Goal: Task Accomplishment & Management: Manage account settings

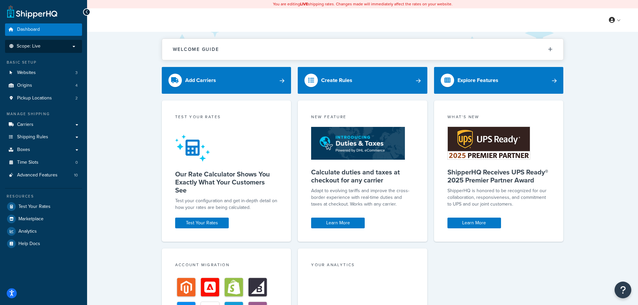
click at [57, 48] on p "Scope: Live" at bounding box center [43, 47] width 71 height 6
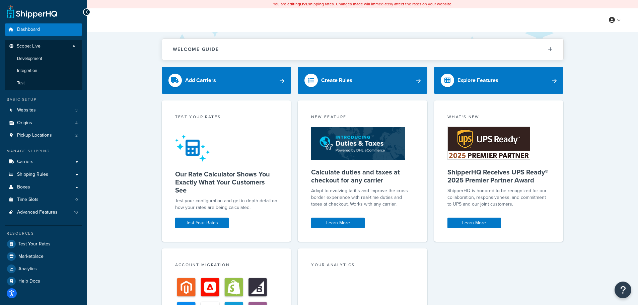
click at [57, 48] on p "Scope: Live" at bounding box center [43, 48] width 71 height 9
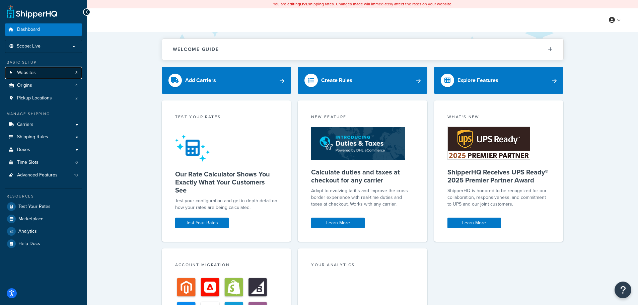
click at [51, 70] on link "Websites 3" at bounding box center [43, 73] width 77 height 12
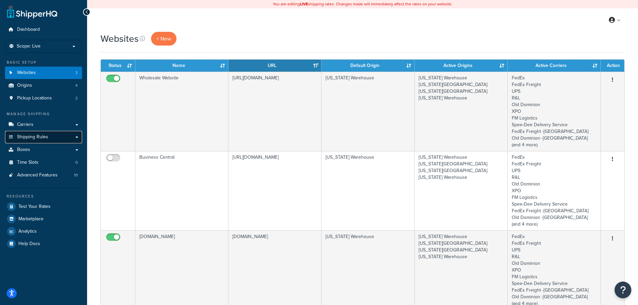
click at [49, 139] on link "Shipping Rules" at bounding box center [43, 137] width 77 height 12
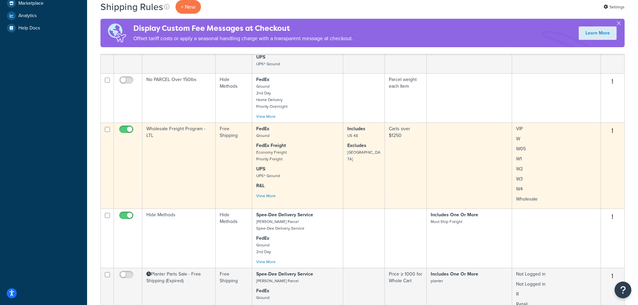
scroll to position [268, 0]
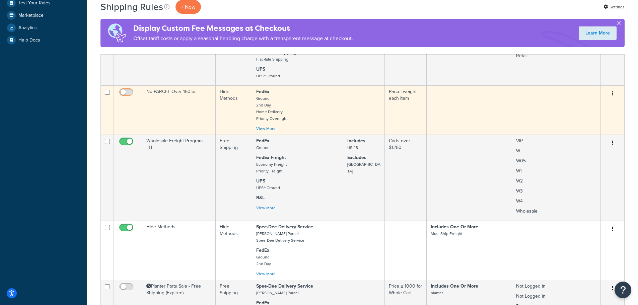
click at [128, 96] on input "checkbox" at bounding box center [127, 94] width 18 height 8
checkbox input "true"
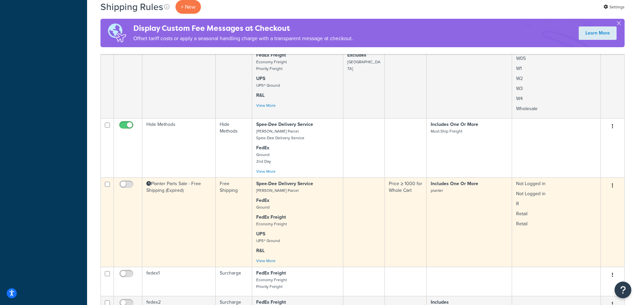
scroll to position [502, 0]
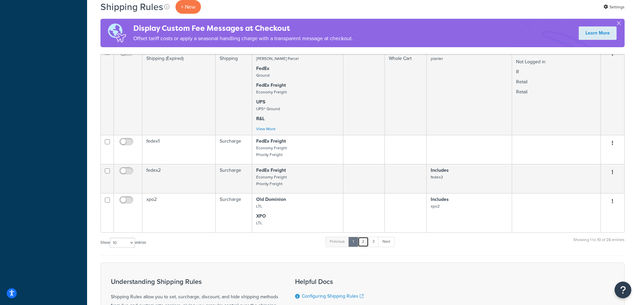
click at [366, 244] on link "2" at bounding box center [363, 242] width 11 height 10
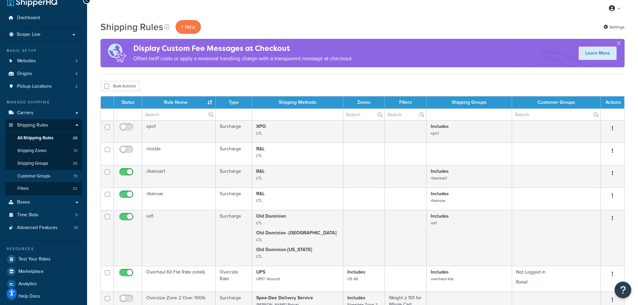
scroll to position [0, 0]
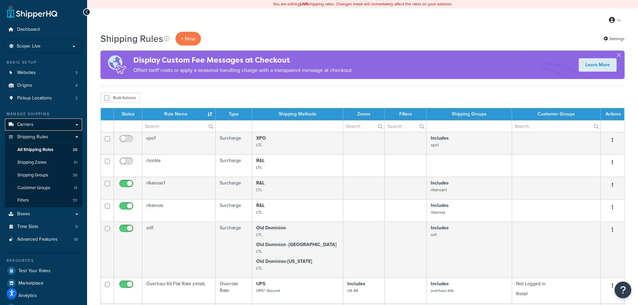
click at [54, 125] on link "Carriers" at bounding box center [43, 125] width 77 height 12
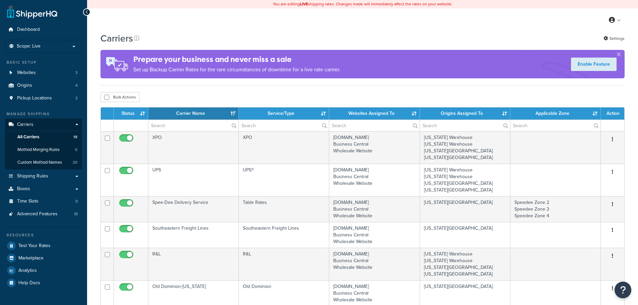
select select "15"
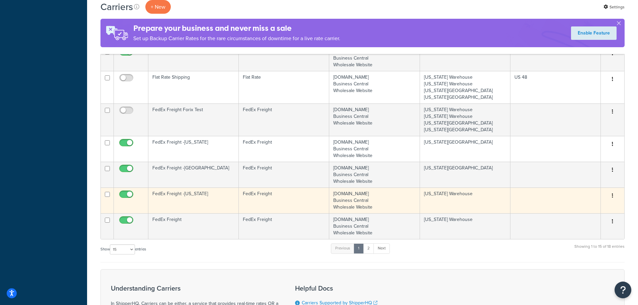
scroll to position [301, 0]
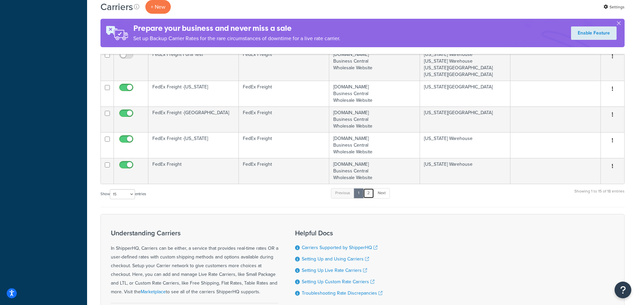
click at [369, 195] on link "2" at bounding box center [368, 193] width 11 height 10
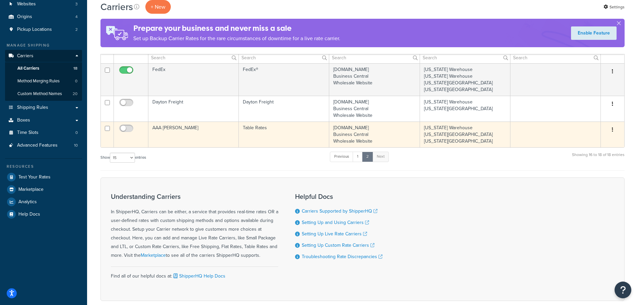
scroll to position [0, 0]
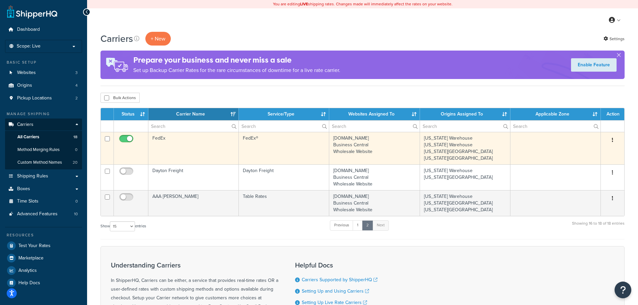
click at [169, 139] on td "FedEx" at bounding box center [193, 148] width 90 height 32
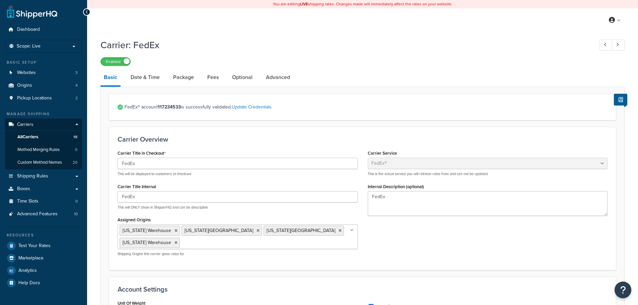
select select "fedEx"
select select "REGULAR_PICKUP"
select select "YOUR_PACKAGING"
drag, startPoint x: 259, startPoint y: 182, endPoint x: 220, endPoint y: 36, distance: 151.3
click at [264, 77] on link "Advanced" at bounding box center [277, 77] width 31 height 16
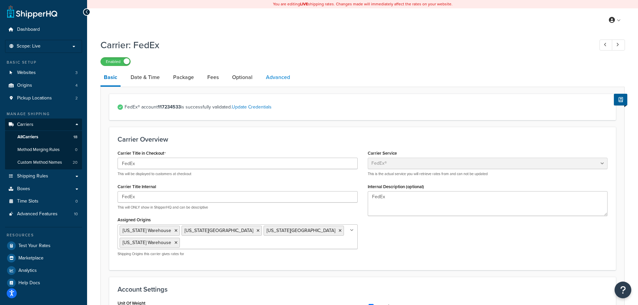
select select "false"
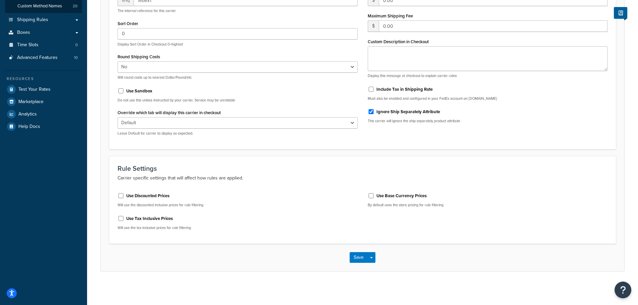
scroll to position [23, 0]
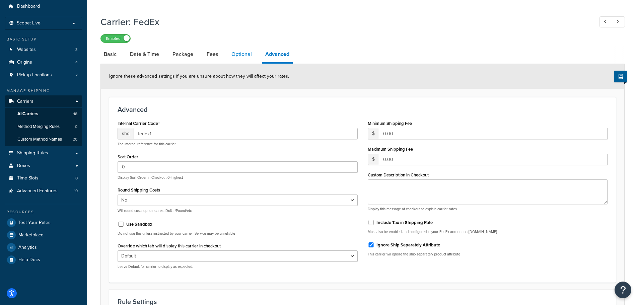
click at [249, 53] on link "Optional" at bounding box center [241, 54] width 27 height 16
select select "residential"
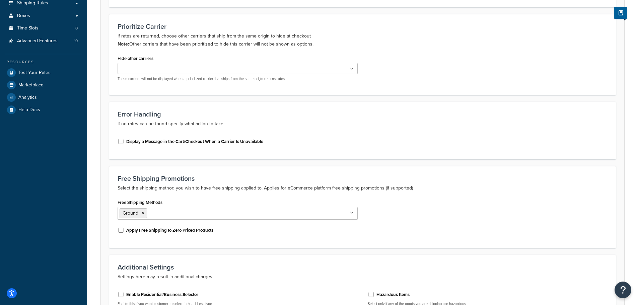
scroll to position [8, 0]
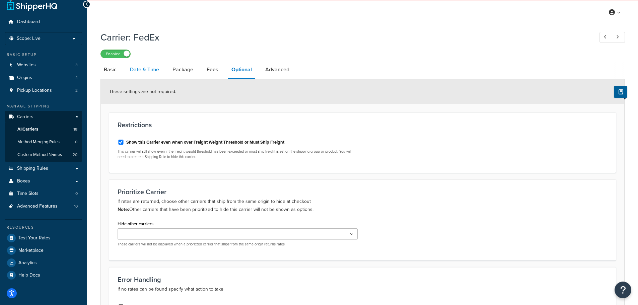
click at [139, 64] on link "Date & Time" at bounding box center [145, 70] width 36 height 16
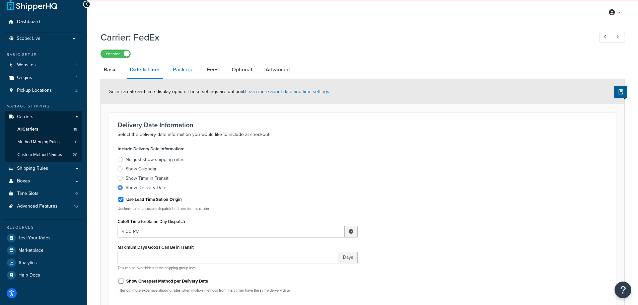
click at [192, 71] on link "Package" at bounding box center [182, 70] width 27 height 16
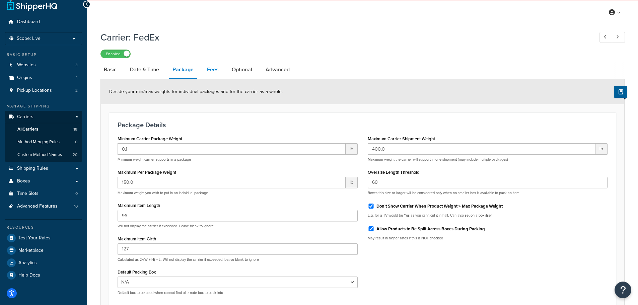
click at [214, 71] on link "Fees" at bounding box center [213, 70] width 18 height 16
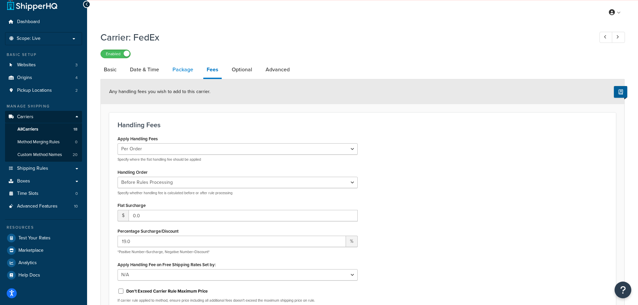
click at [186, 69] on link "Package" at bounding box center [182, 70] width 27 height 16
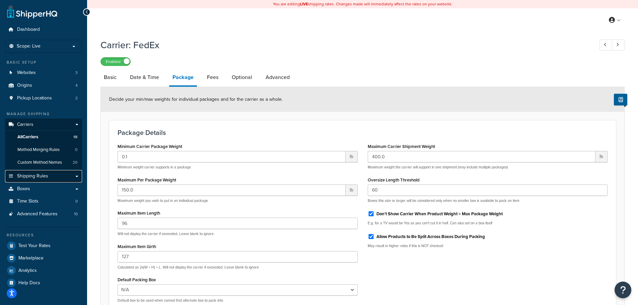
click at [32, 179] on link "Shipping Rules" at bounding box center [43, 176] width 77 height 12
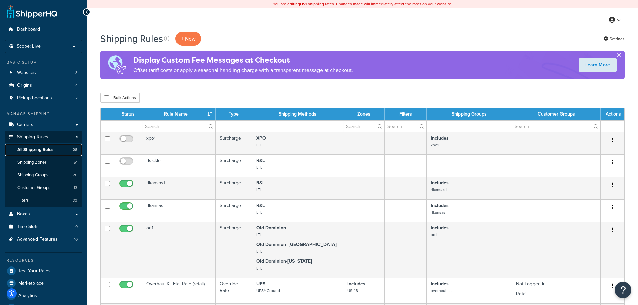
click at [46, 150] on span "All Shipping Rules" at bounding box center [35, 150] width 36 height 6
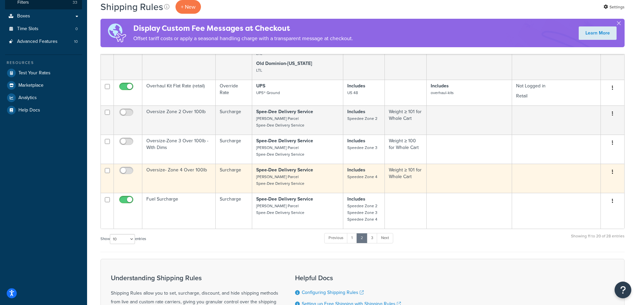
scroll to position [201, 0]
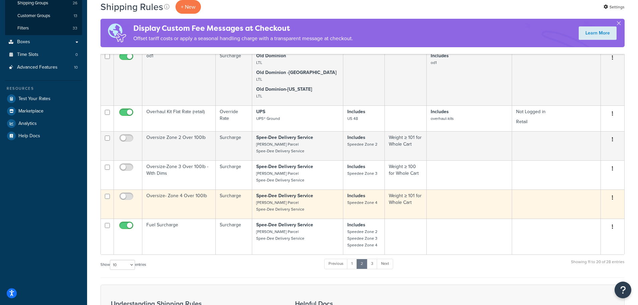
scroll to position [234, 0]
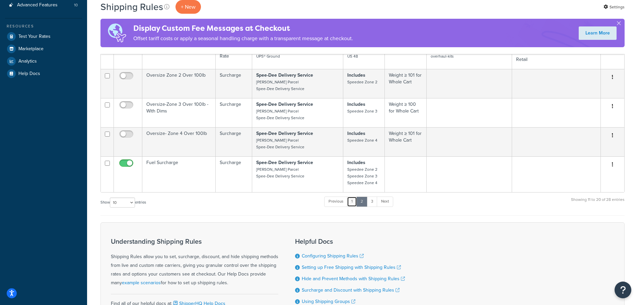
click at [351, 202] on link "1" at bounding box center [352, 202] width 10 height 10
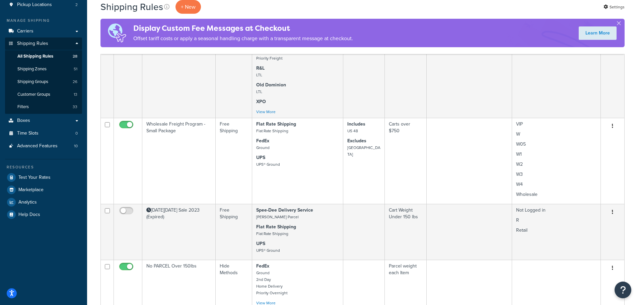
scroll to position [90, 0]
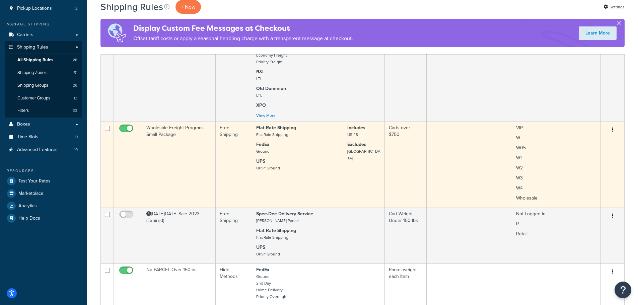
click at [182, 174] on td "Wholesale Freight Program - Small Package" at bounding box center [178, 165] width 73 height 86
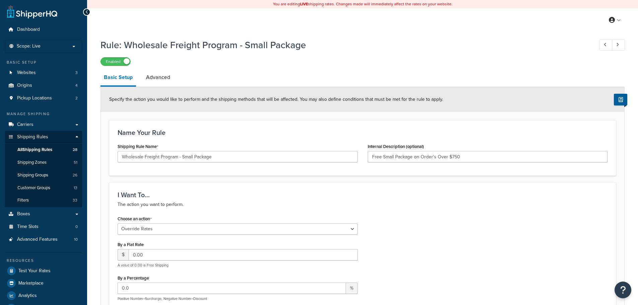
select select "OVERRIDE"
click at [158, 75] on link "Advanced" at bounding box center [158, 77] width 31 height 16
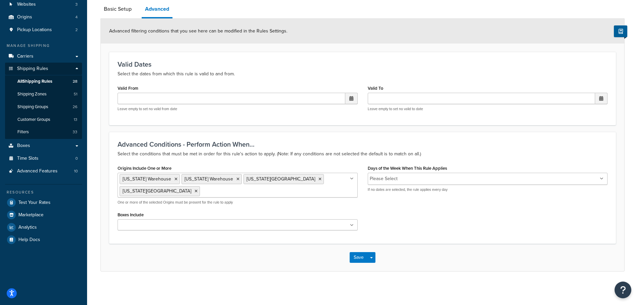
scroll to position [69, 0]
click at [119, 11] on link "Basic Setup" at bounding box center [117, 9] width 34 height 16
select select "OVERRIDE"
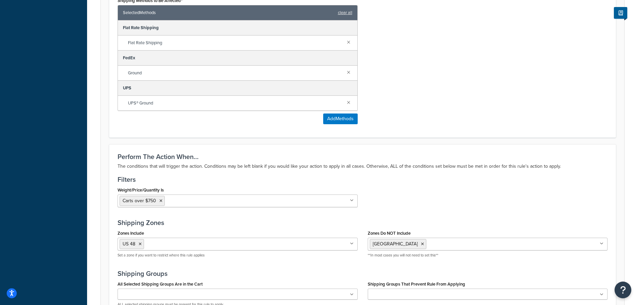
scroll to position [571, 0]
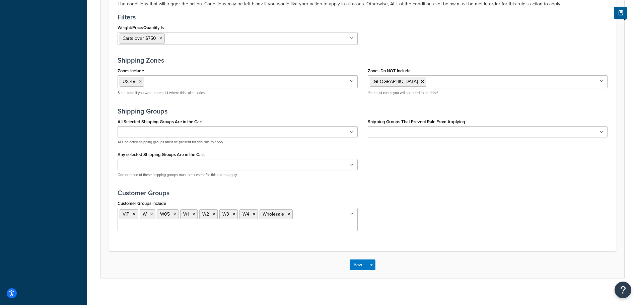
click at [191, 35] on input "Weight/Price/Quantity Is" at bounding box center [195, 37] width 59 height 7
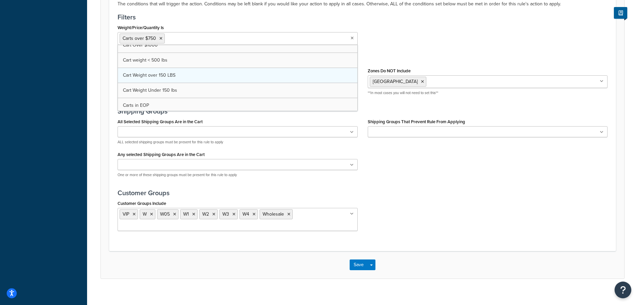
scroll to position [33, 0]
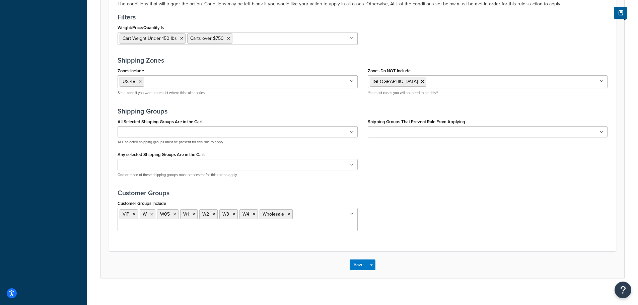
drag, startPoint x: 501, startPoint y: 178, endPoint x: 466, endPoint y: 216, distance: 51.4
click at [501, 179] on div "All Selected Shipping Groups Are in the Cart combine engine fedex1 fedex2 flat …" at bounding box center [362, 150] width 500 height 66
click at [361, 263] on button "Save" at bounding box center [358, 264] width 18 height 11
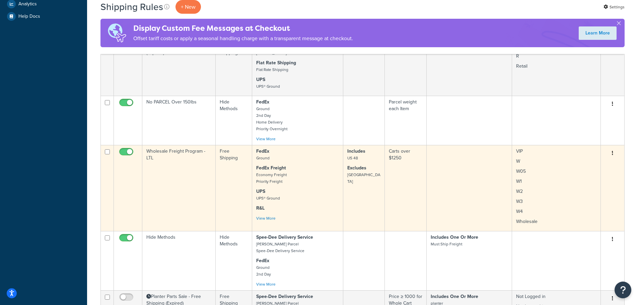
scroll to position [335, 0]
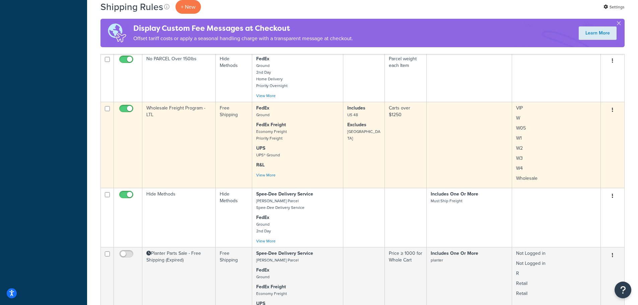
click at [182, 150] on td "Wholesale Freight Program - LTL" at bounding box center [178, 145] width 73 height 86
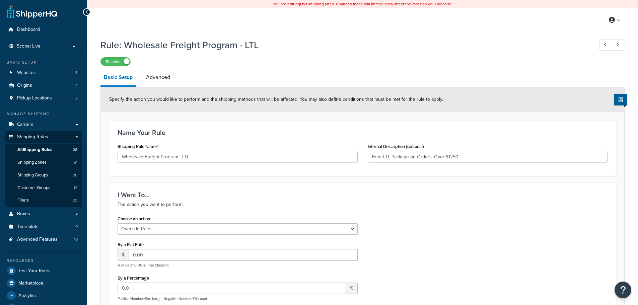
select select "OVERRIDE"
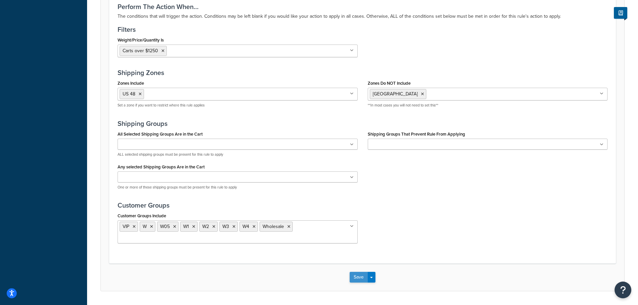
click at [354, 279] on button "Save" at bounding box center [358, 277] width 18 height 11
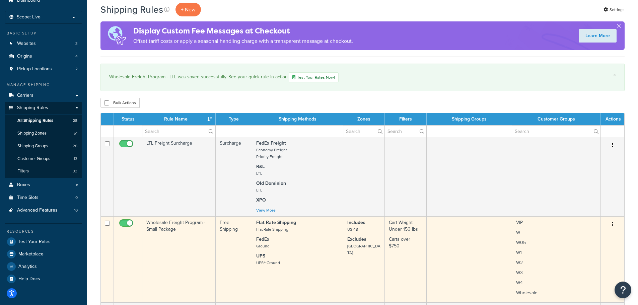
scroll to position [67, 0]
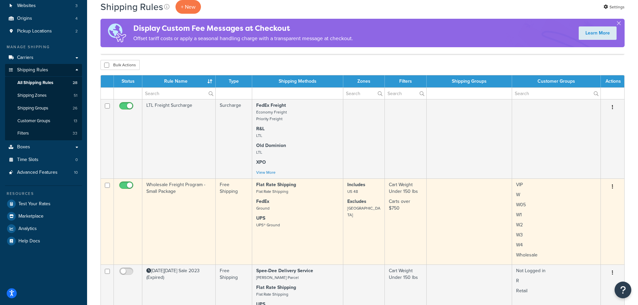
click at [171, 204] on td "Wholesale Freight Program - Small Package" at bounding box center [178, 221] width 73 height 86
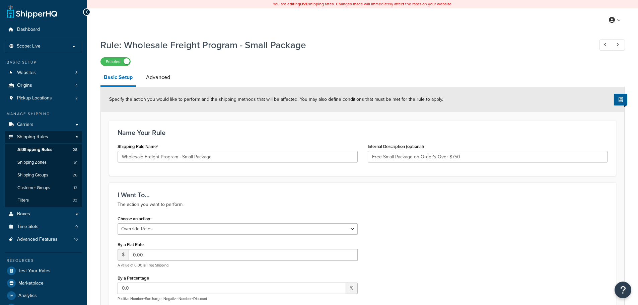
select select "OVERRIDE"
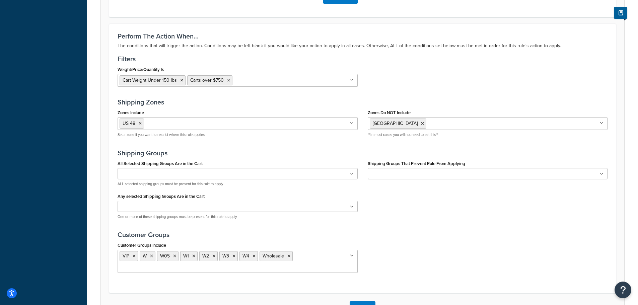
scroll to position [579, 0]
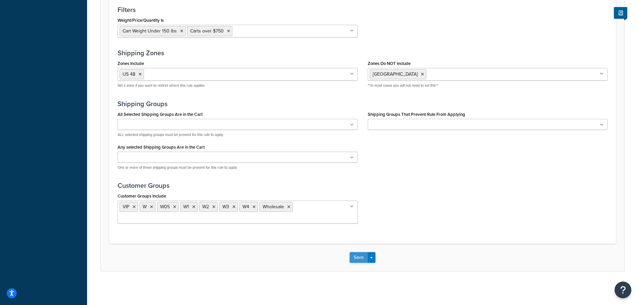
click at [354, 254] on button "Save" at bounding box center [358, 257] width 18 height 11
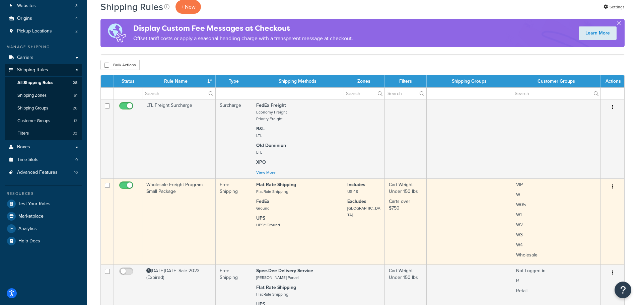
scroll to position [134, 0]
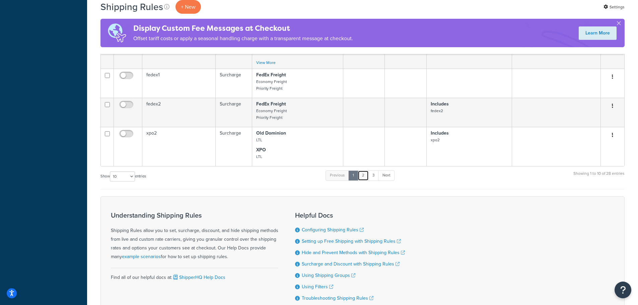
click at [361, 175] on link "2" at bounding box center [363, 175] width 11 height 10
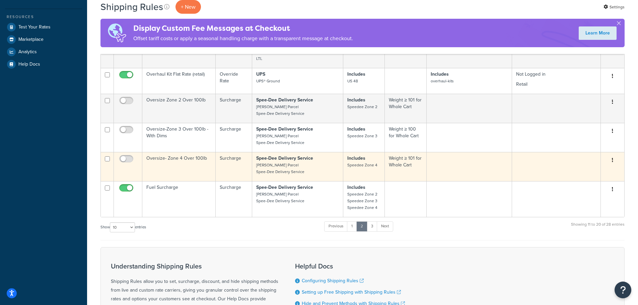
scroll to position [248, 0]
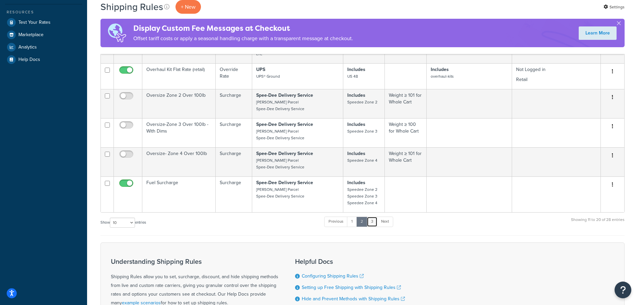
click at [370, 222] on link "3" at bounding box center [372, 222] width 11 height 10
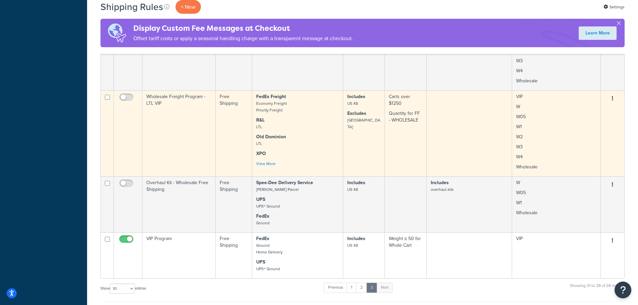
scroll to position [397, 0]
